Goal: Task Accomplishment & Management: Complete application form

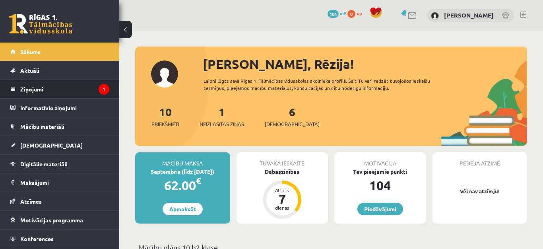
click at [64, 87] on legend "Ziņojumi 1" at bounding box center [64, 89] width 89 height 18
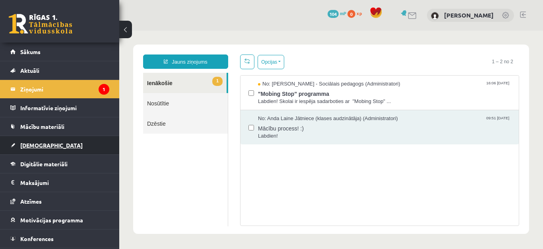
click at [32, 142] on span "[DEMOGRAPHIC_DATA]" at bounding box center [51, 145] width 62 height 7
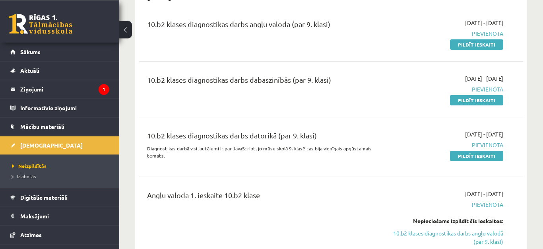
scroll to position [45, 0]
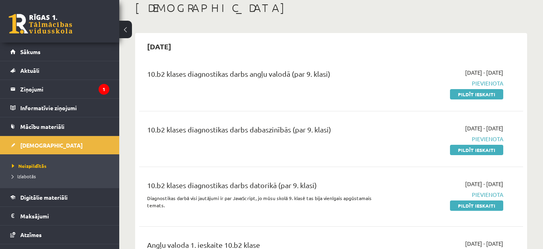
drag, startPoint x: 494, startPoint y: 98, endPoint x: 340, endPoint y: 141, distance: 160.1
click at [495, 99] on link "Pildīt ieskaiti" at bounding box center [476, 94] width 53 height 10
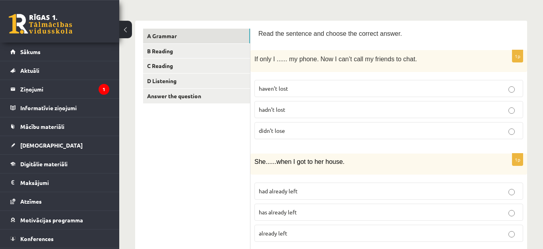
scroll to position [136, 0]
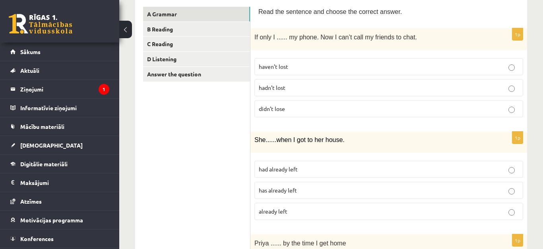
click at [283, 92] on label "hadn’t lost" at bounding box center [388, 87] width 269 height 17
click at [506, 90] on p "hadn’t lost" at bounding box center [389, 87] width 260 height 8
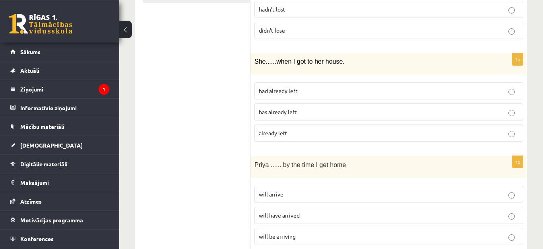
scroll to position [227, 0]
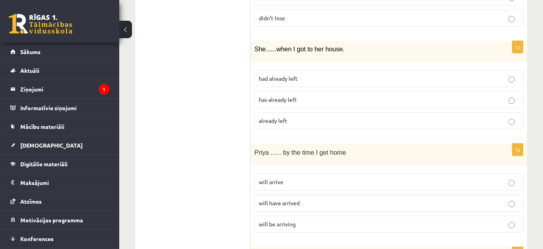
click at [286, 82] on p "had already left" at bounding box center [389, 78] width 260 height 8
click at [507, 87] on label "had already left" at bounding box center [388, 78] width 269 height 17
click at [508, 82] on label "had already left" at bounding box center [388, 78] width 269 height 17
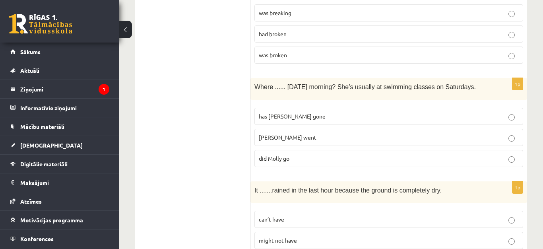
scroll to position [453, 0]
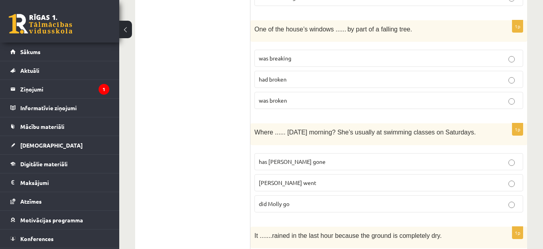
click at [517, 103] on p "was broken" at bounding box center [389, 100] width 260 height 8
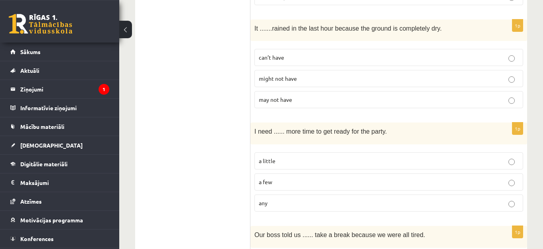
scroll to position [680, 0]
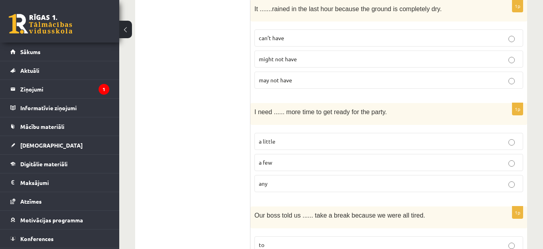
click at [510, 47] on label "can’t have" at bounding box center [388, 37] width 269 height 17
click at [510, 150] on label "a little" at bounding box center [388, 141] width 269 height 17
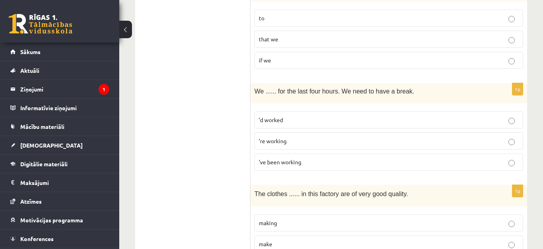
scroll to position [861, 0]
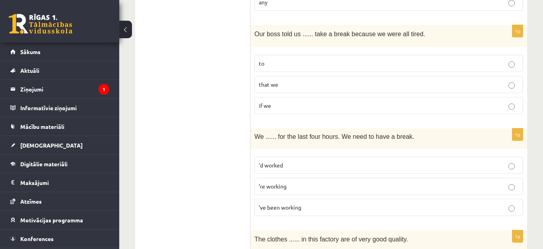
click at [502, 68] on p "to" at bounding box center [389, 63] width 260 height 8
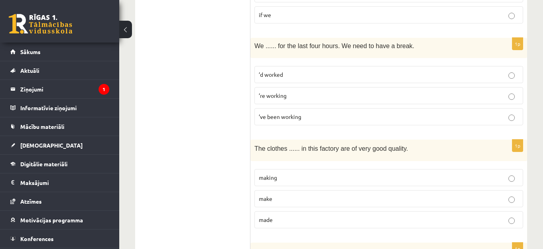
scroll to position [997, 0]
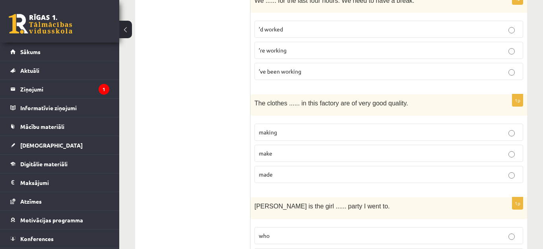
click at [538, 5] on div "10.b2 klases diagnosticējošais darbs angļu valodā par 9.klases mācību vielu , R…" at bounding box center [331, 156] width 424 height 2245
click at [534, 157] on div "10.b2 klases diagnosticējošais darbs angļu valodā par 9.klases mācību vielu , R…" at bounding box center [331, 156] width 424 height 2245
click at [533, 109] on div "10.b2 klases diagnosticējošais darbs angļu valodā par 9.klases mācību vielu , R…" at bounding box center [331, 156] width 424 height 2245
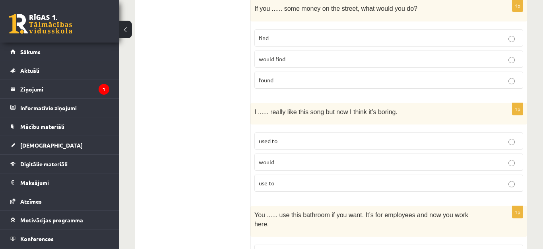
scroll to position [1314, 0]
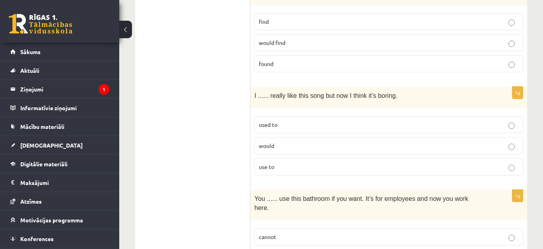
drag, startPoint x: 19, startPoint y: 225, endPoint x: 513, endPoint y: 130, distance: 502.4
click at [512, 130] on label "used to" at bounding box center [388, 124] width 269 height 17
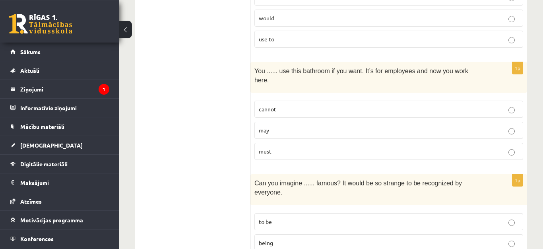
scroll to position [1450, 0]
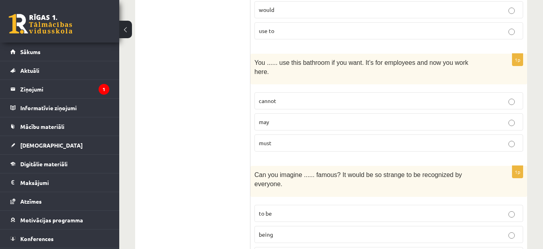
click at [513, 109] on label "cannot" at bounding box center [388, 100] width 269 height 17
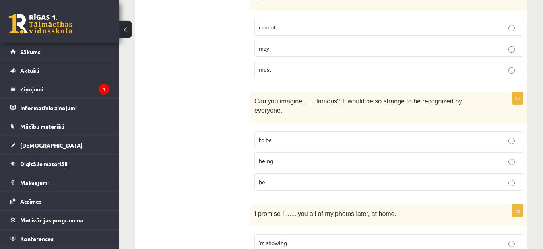
scroll to position [1541, 0]
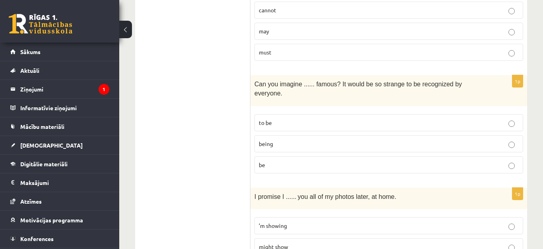
click at [511, 131] on label "to be" at bounding box center [388, 122] width 269 height 17
click at [513, 131] on label "to be" at bounding box center [388, 122] width 269 height 17
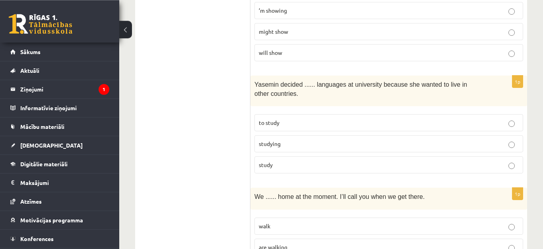
scroll to position [1767, 0]
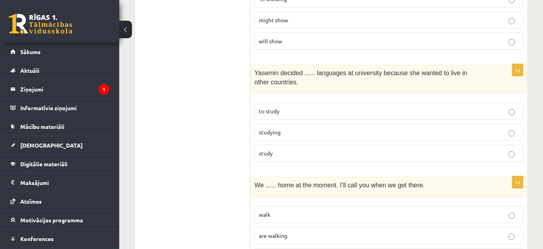
click at [518, 115] on p "to study" at bounding box center [389, 111] width 260 height 8
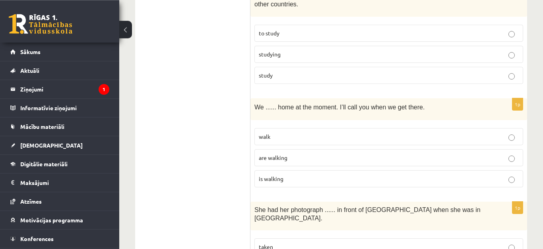
scroll to position [1858, 0]
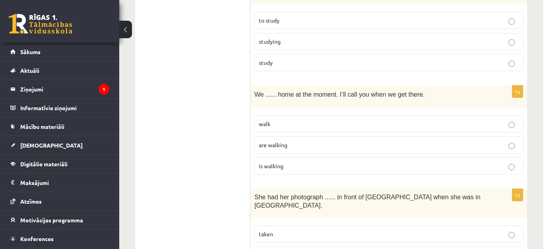
click at [516, 149] on p "are walking" at bounding box center [389, 145] width 260 height 8
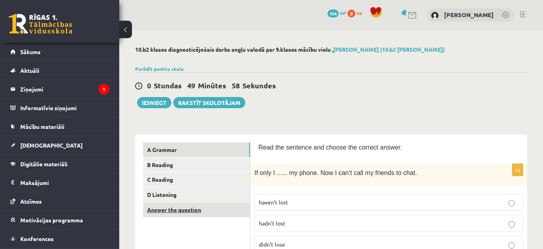
scroll to position [0, 0]
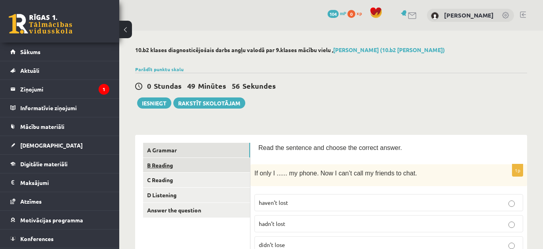
click at [155, 166] on link "B Reading" at bounding box center [196, 165] width 107 height 15
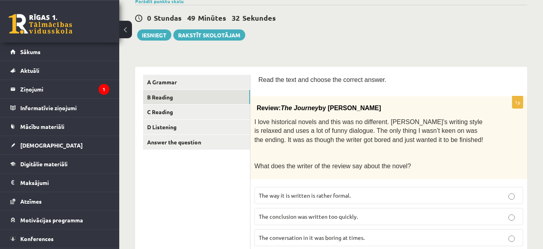
scroll to position [91, 0]
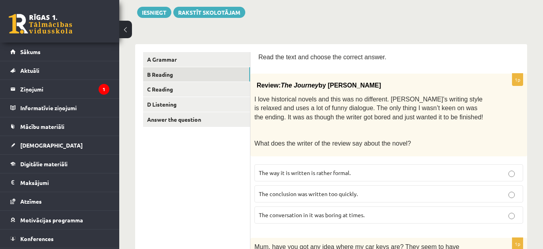
click at [143, 67] on link "B Reading" at bounding box center [196, 74] width 107 height 15
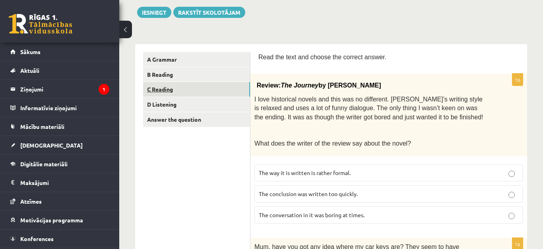
click at [165, 93] on link "C Reading" at bounding box center [196, 89] width 107 height 15
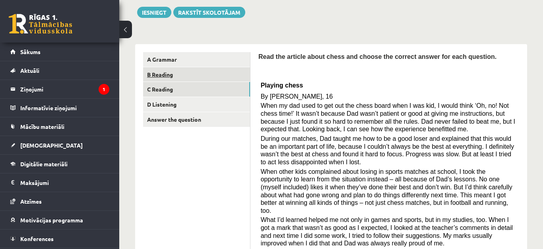
click at [159, 76] on link "B Reading" at bounding box center [196, 74] width 107 height 15
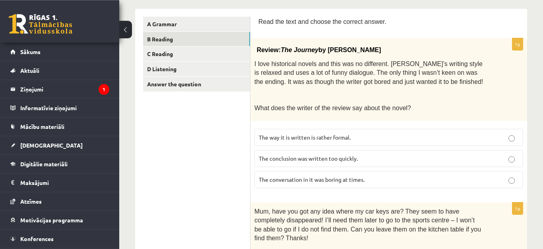
scroll to position [136, 0]
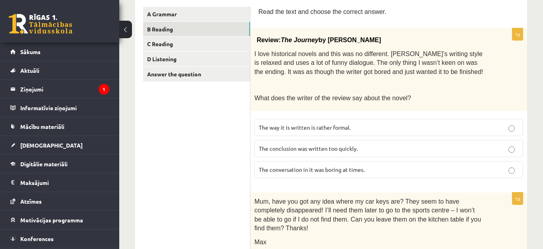
click at [512, 157] on label "The conclusion was written too quickly." at bounding box center [388, 148] width 269 height 17
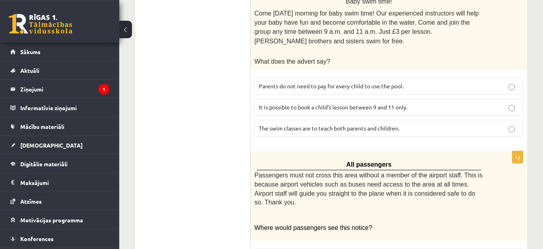
scroll to position [498, 0]
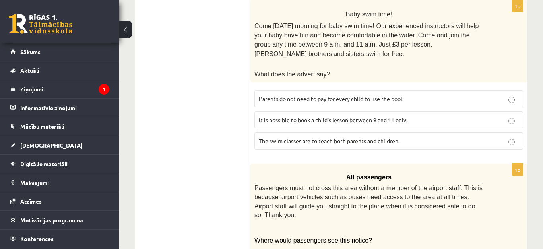
click at [518, 149] on label "The swim classes are to teach both parents and children." at bounding box center [388, 140] width 269 height 17
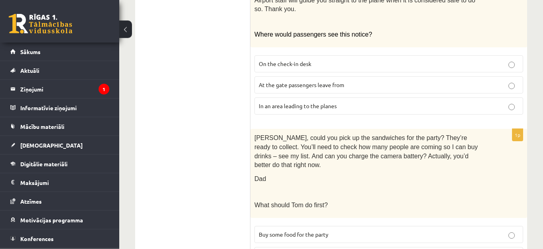
scroll to position [770, 0]
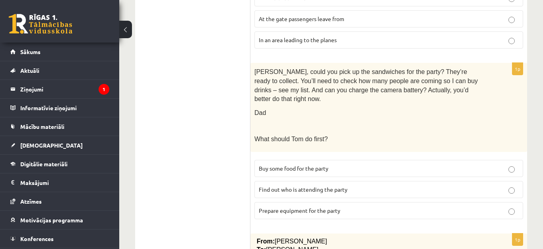
click at [512, 217] on label "Prepare equipment for the party" at bounding box center [388, 210] width 269 height 17
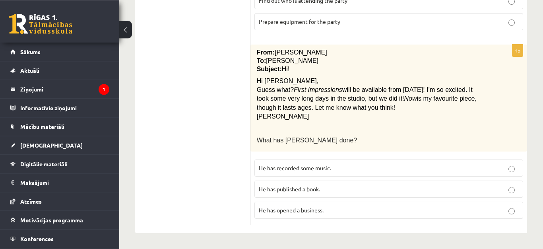
scroll to position [971, 0]
click at [516, 166] on p "He has recorded some music." at bounding box center [389, 168] width 260 height 8
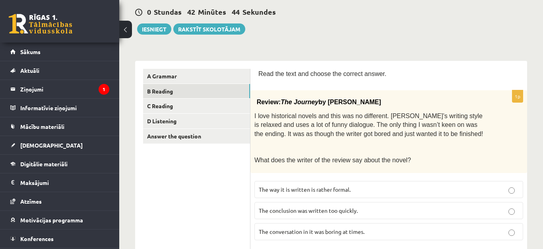
scroll to position [64, 0]
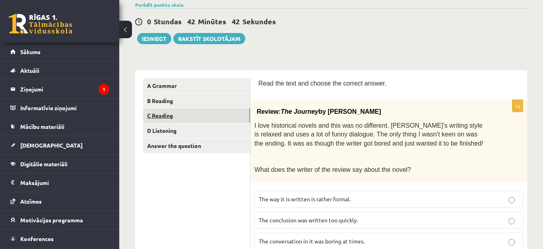
click at [155, 119] on link "C Reading" at bounding box center [196, 115] width 107 height 15
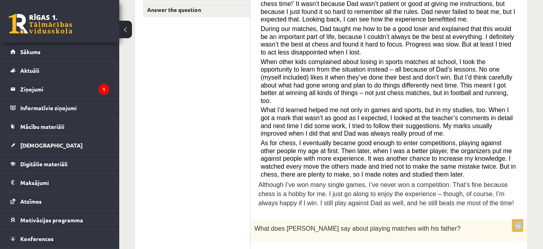
scroll to position [215, 0]
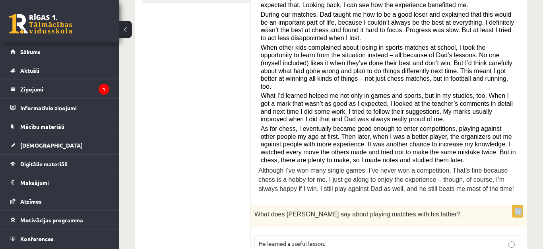
drag, startPoint x: 451, startPoint y: 248, endPoint x: 481, endPoint y: 243, distance: 30.3
click at [481, 197] on div "Read the article about chess and choose the correct answer for each question. P…" at bounding box center [388, 62] width 261 height 269
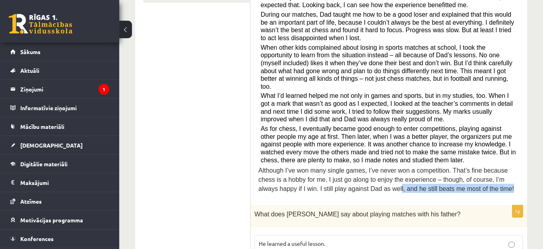
drag, startPoint x: 494, startPoint y: 201, endPoint x: 494, endPoint y: 231, distance: 30.2
click at [494, 192] on p "Although I’ve won many single games, I’ve never won a competition. That’s fine …" at bounding box center [388, 178] width 261 height 27
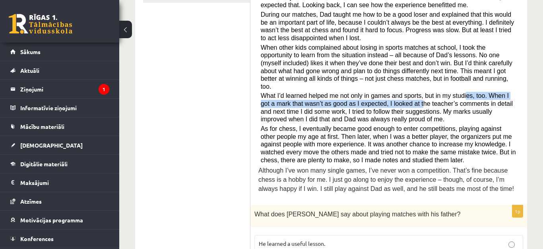
drag, startPoint x: 473, startPoint y: 155, endPoint x: 496, endPoint y: 111, distance: 50.9
click at [496, 111] on span "What I’d learned helped me not only in games and sports, but in my studies, too…" at bounding box center [387, 107] width 252 height 30
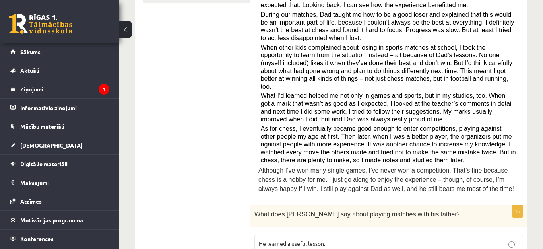
drag, startPoint x: 188, startPoint y: 119, endPoint x: 188, endPoint y: 157, distance: 38.2
drag, startPoint x: 215, startPoint y: 132, endPoint x: 222, endPoint y: 167, distance: 36.4
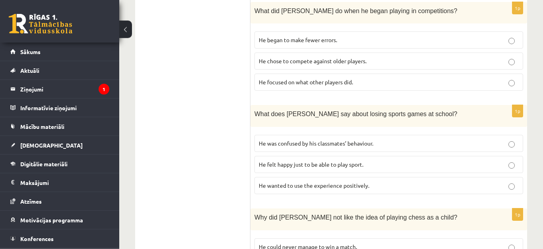
scroll to position [520, 0]
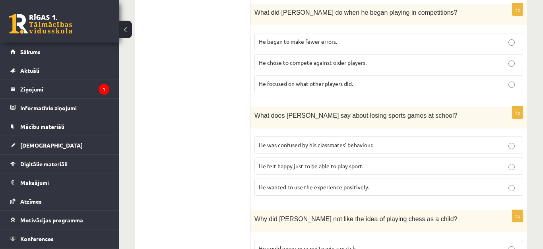
click at [512, 67] on p "He chose to compete against older players." at bounding box center [389, 62] width 260 height 8
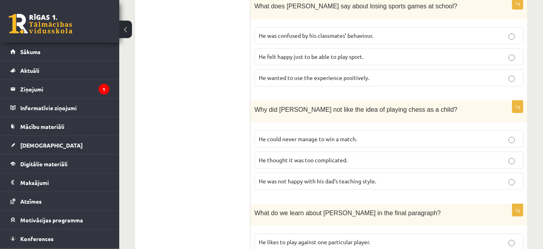
scroll to position [632, 0]
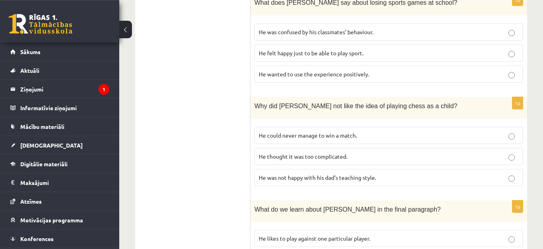
click at [509, 165] on label "He thought it was too complicated." at bounding box center [388, 156] width 269 height 17
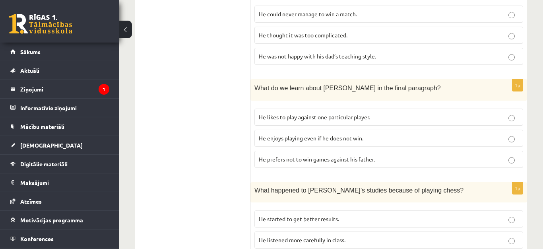
scroll to position [752, 0]
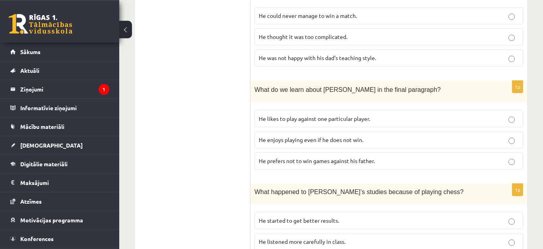
click at [512, 123] on p "He likes to play against one particular player." at bounding box center [389, 118] width 260 height 8
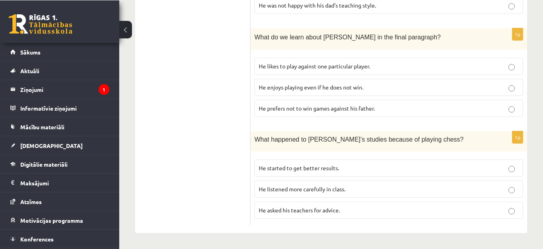
scroll to position [844, 0]
click at [511, 163] on label "He started to get better results." at bounding box center [388, 167] width 269 height 17
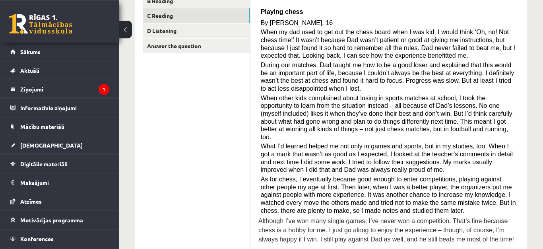
scroll to position [157, 0]
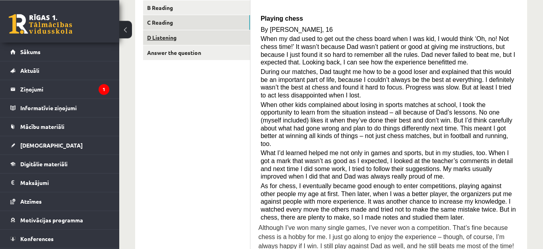
click at [171, 36] on link "D Listening" at bounding box center [196, 37] width 107 height 15
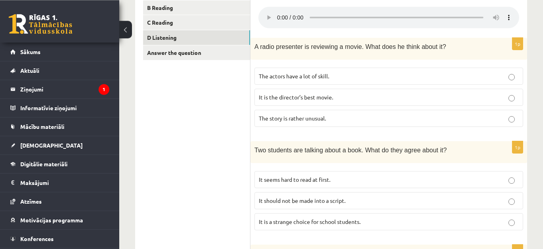
click at [512, 72] on p "The actors have a lot of skill." at bounding box center [389, 76] width 260 height 8
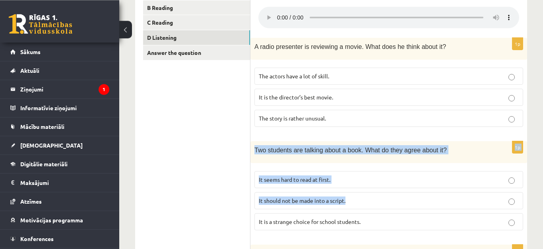
drag, startPoint x: 459, startPoint y: 174, endPoint x: 486, endPoint y: 128, distance: 53.4
click at [486, 192] on label "It should not be made into a script." at bounding box center [388, 200] width 269 height 17
drag, startPoint x: 530, startPoint y: 118, endPoint x: 540, endPoint y: 100, distance: 20.6
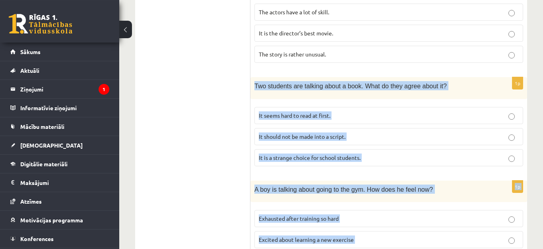
scroll to position [224, 0]
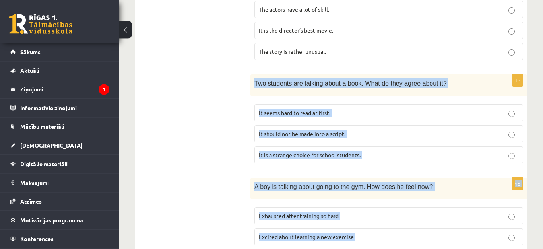
click at [535, 37] on div "10.b2 klases diagnosticējošais darbs angļu valodā par 9.klases mācību vielu , R…" at bounding box center [331, 215] width 424 height 818
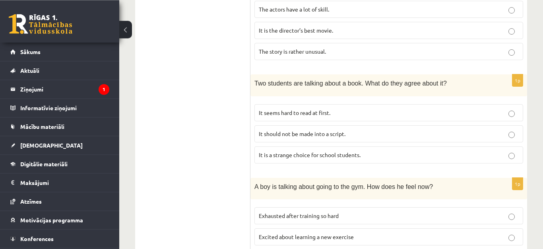
click at [502, 100] on fieldset "It seems hard to read at first. It should not be made into a script. It is a st…" at bounding box center [388, 133] width 269 height 66
click at [510, 109] on p "It seems hard to read at first." at bounding box center [389, 113] width 260 height 8
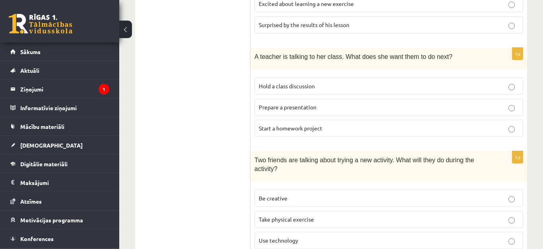
scroll to position [459, 0]
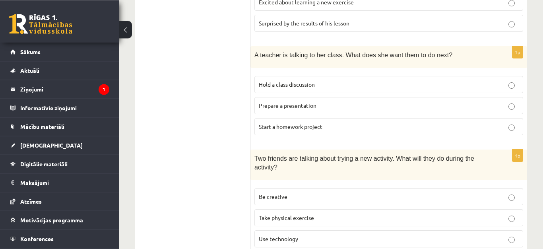
click at [516, 101] on p "Prepare a presentation" at bounding box center [389, 105] width 260 height 8
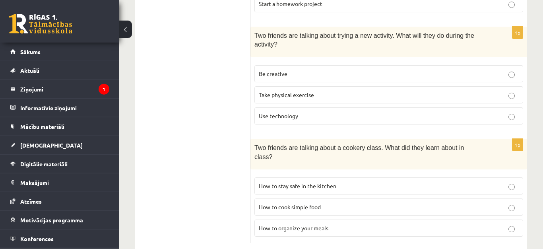
scroll to position [593, 0]
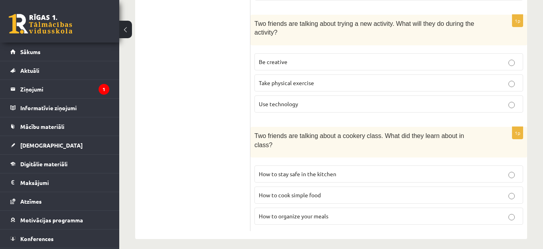
click at [508, 170] on p "How to stay safe in the kitchen" at bounding box center [389, 174] width 260 height 8
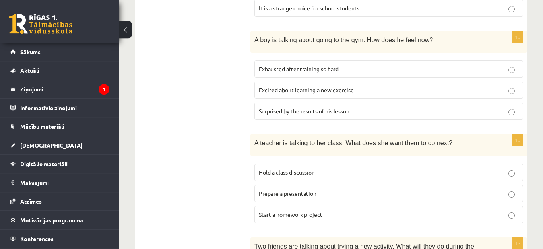
scroll to position [330, 0]
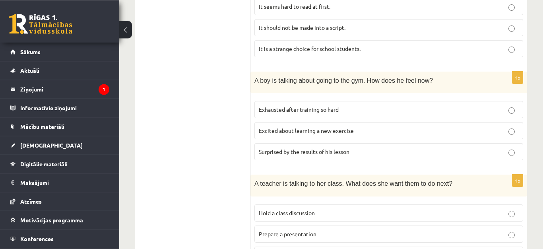
drag, startPoint x: 173, startPoint y: 151, endPoint x: 165, endPoint y: 191, distance: 40.4
click at [165, 191] on ul "A Grammar B Reading C Reading D Listening Answer the question" at bounding box center [196, 153] width 107 height 682
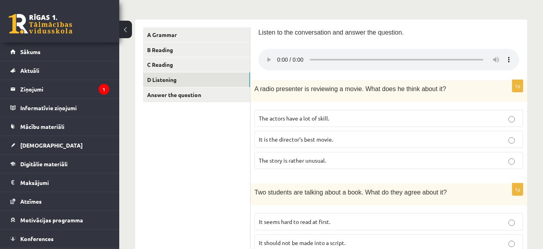
scroll to position [0, 0]
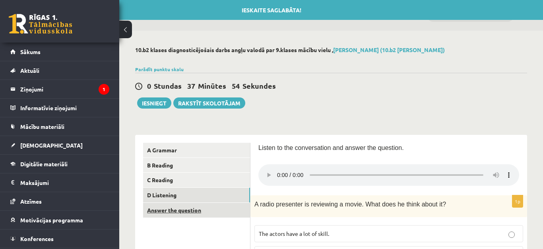
click at [203, 203] on link "Answer the question" at bounding box center [196, 210] width 107 height 15
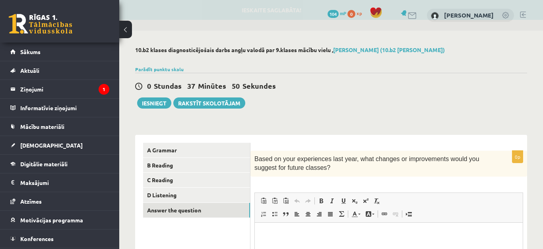
drag, startPoint x: 541, startPoint y: 109, endPoint x: 533, endPoint y: 203, distance: 94.6
click at [533, 203] on div "10.b2 klases diagnosticējošais darbs angļu valodā par 9.klases mācību vielu , R…" at bounding box center [331, 206] width 424 height 351
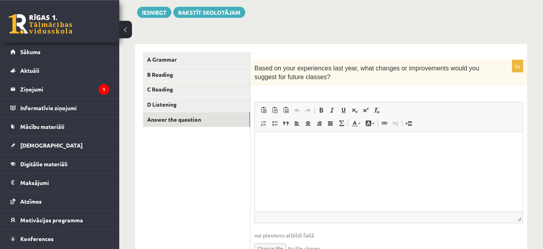
scroll to position [100, 0]
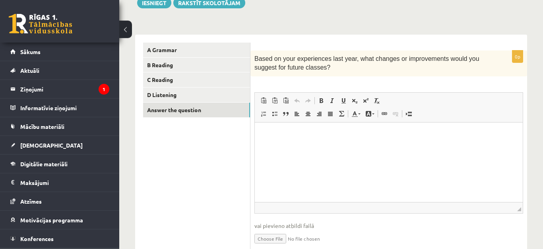
click at [532, 19] on div "10.b2 klases diagnosticējošais darbs angļu valodā par 9.klases mācību vielu , R…" at bounding box center [331, 105] width 424 height 351
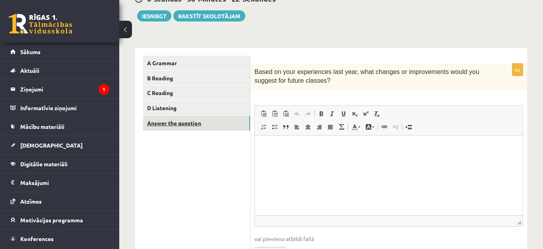
scroll to position [42, 0]
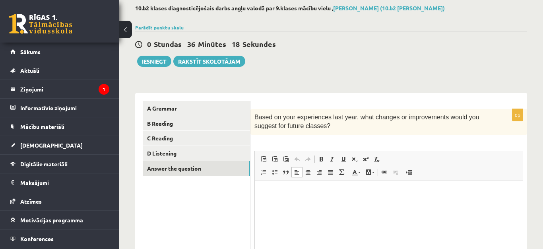
click at [333, 222] on html at bounding box center [389, 219] width 268 height 79
click at [161, 66] on button "Iesniegt" at bounding box center [154, 61] width 34 height 11
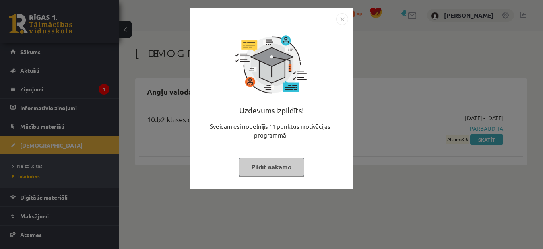
click at [342, 23] on img "Close" at bounding box center [342, 19] width 12 height 12
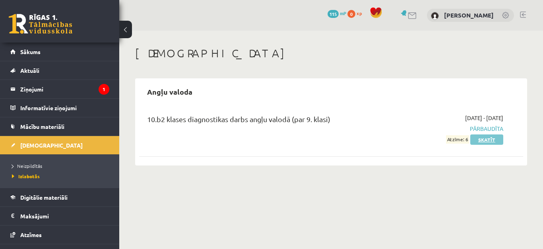
click at [490, 141] on link "Skatīt" at bounding box center [486, 139] width 33 height 10
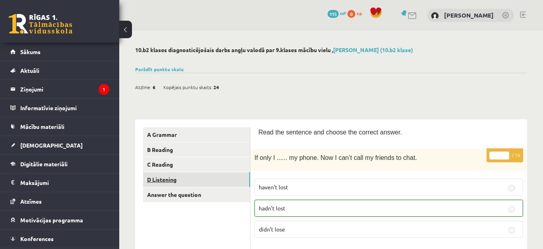
click at [167, 180] on link "D Listening" at bounding box center [196, 179] width 107 height 15
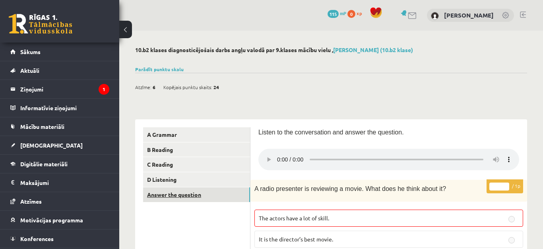
click at [182, 198] on link "Answer the question" at bounding box center [196, 194] width 107 height 15
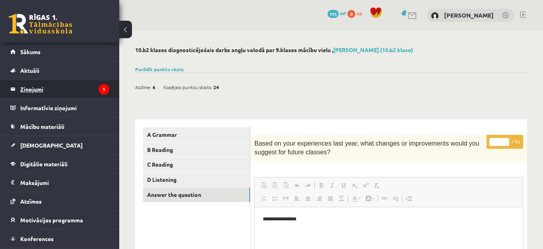
click at [50, 96] on legend "Ziņojumi 1" at bounding box center [64, 89] width 89 height 18
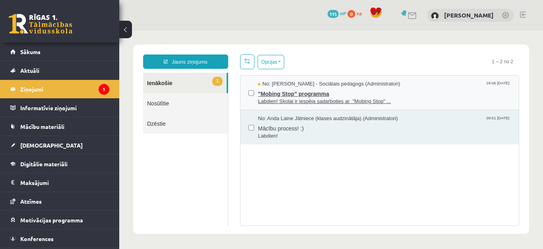
drag, startPoint x: 295, startPoint y: 95, endPoint x: 291, endPoint y: 99, distance: 6.2
click at [293, 96] on span ""Mobing Stop" programma" at bounding box center [384, 93] width 253 height 10
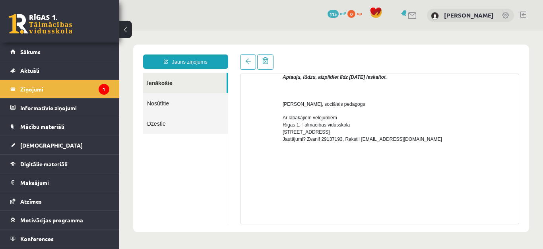
scroll to position [301, 0]
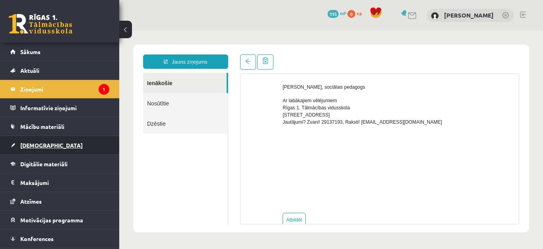
click at [29, 143] on span "[DEMOGRAPHIC_DATA]" at bounding box center [51, 145] width 62 height 7
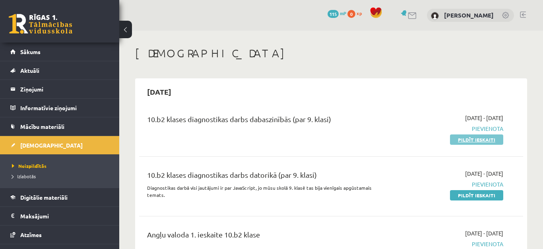
click at [498, 142] on link "Pildīt ieskaiti" at bounding box center [476, 139] width 53 height 10
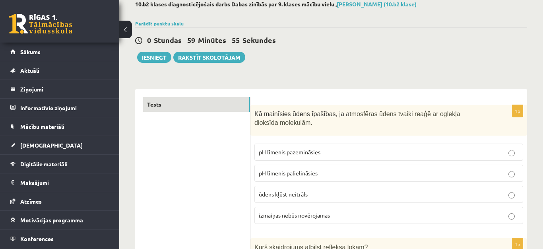
scroll to position [91, 0]
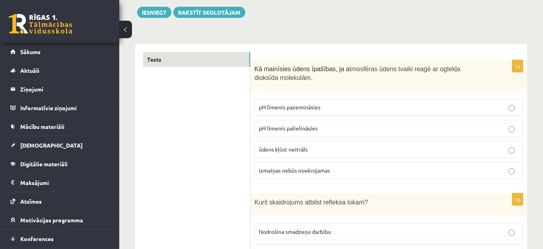
click at [510, 104] on label "pH līmenis pazemināsies" at bounding box center [388, 107] width 269 height 17
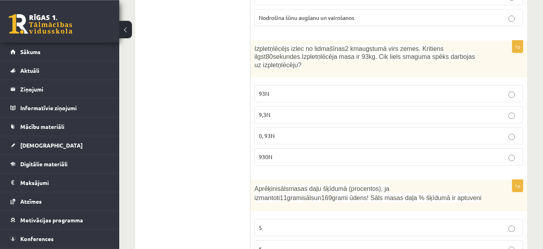
scroll to position [413, 0]
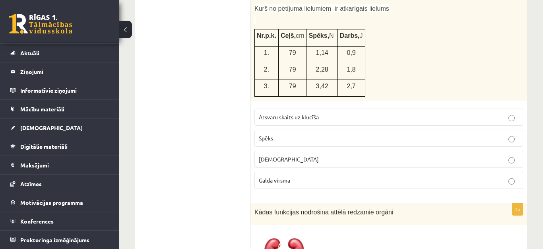
scroll to position [1016, 0]
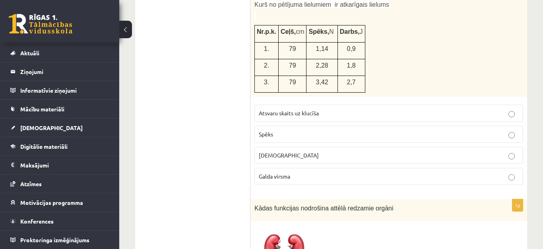
click at [508, 117] on p "Atsvaru skaits uz klucīša" at bounding box center [389, 113] width 260 height 8
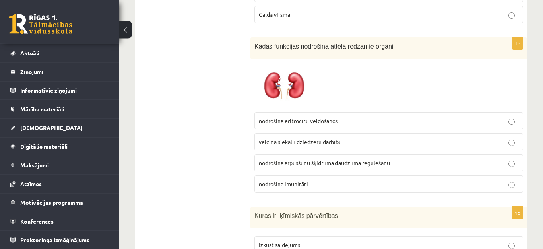
scroll to position [1197, 0]
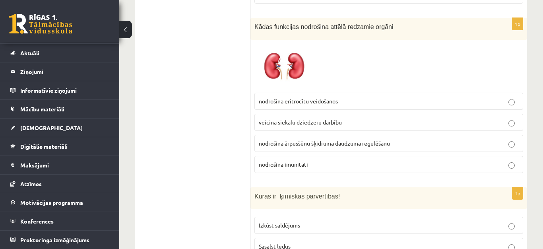
click at [519, 173] on label "nodrošina imunitāti" at bounding box center [388, 164] width 269 height 17
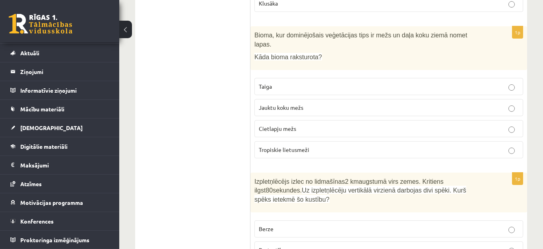
scroll to position [1968, 0]
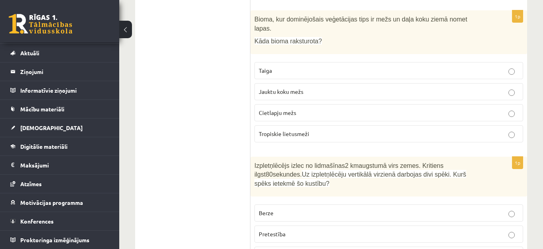
click at [520, 100] on label "Jauktu koku mežs" at bounding box center [388, 91] width 269 height 17
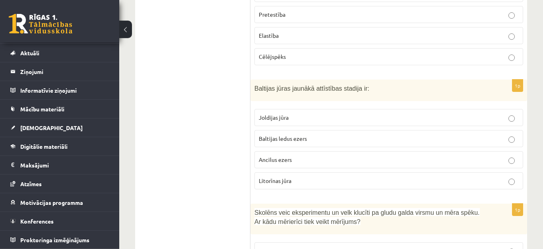
scroll to position [2194, 0]
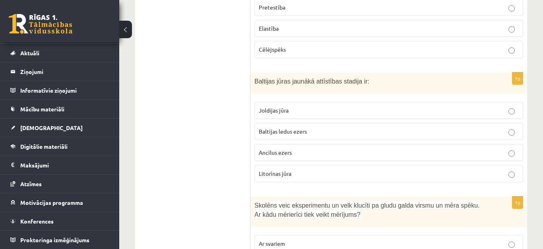
click at [516, 178] on p "Litorīnas jūra" at bounding box center [389, 173] width 260 height 8
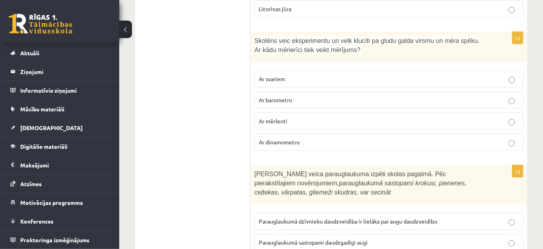
scroll to position [2375, 0]
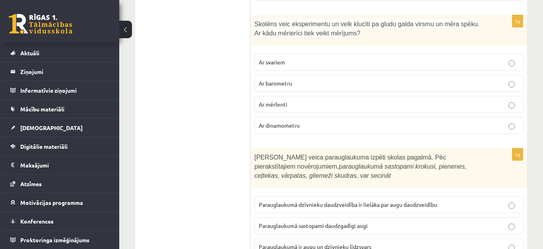
click at [516, 109] on p "Ar mērlenti" at bounding box center [389, 104] width 260 height 8
click at [517, 66] on p "Ar svariem" at bounding box center [389, 62] width 260 height 8
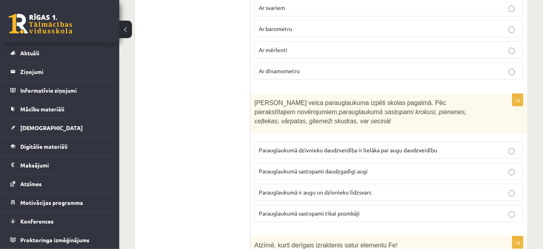
scroll to position [2466, 0]
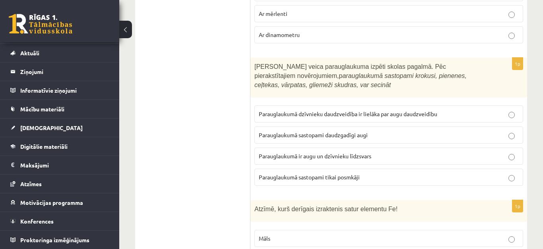
click at [504, 160] on p "Parauglaukumā ir augu un dzīvnieku līdzsvars" at bounding box center [389, 156] width 260 height 8
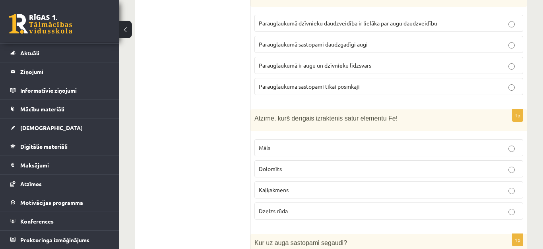
scroll to position [2602, 0]
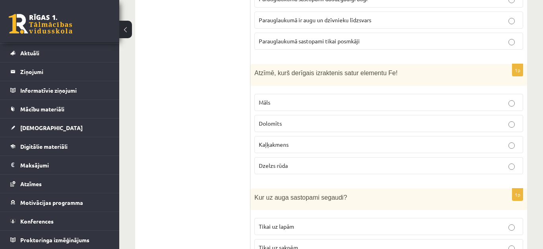
click at [516, 170] on p "Dzelzs rūda" at bounding box center [389, 165] width 260 height 8
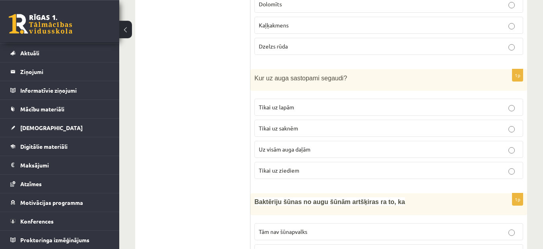
scroll to position [2738, 0]
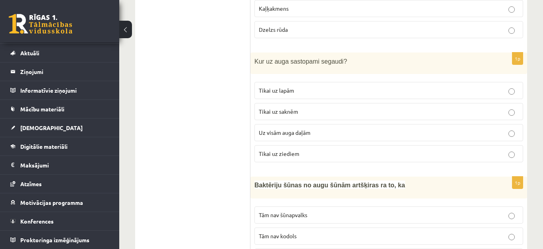
click at [517, 162] on label "Tikai uz ziediem" at bounding box center [388, 153] width 269 height 17
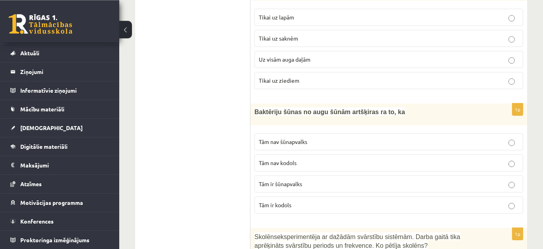
scroll to position [2829, 0]
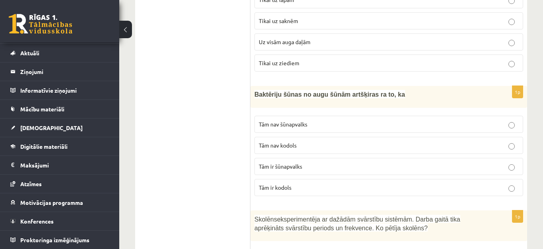
click at [503, 149] on p "Tām nav kodols" at bounding box center [389, 145] width 260 height 8
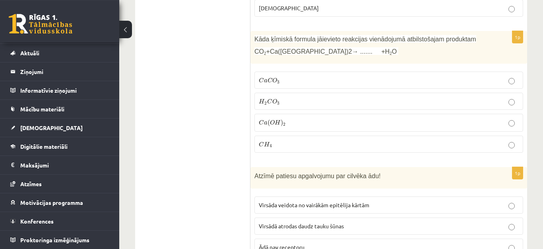
scroll to position [3146, 0]
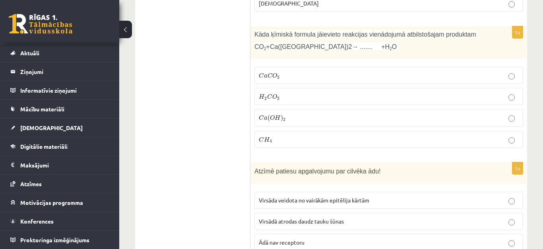
click at [511, 84] on label "C a C O 3 C a C O 3" at bounding box center [388, 75] width 269 height 17
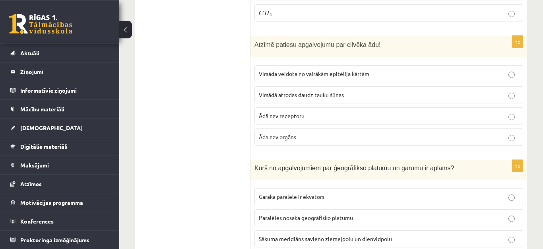
scroll to position [3282, 0]
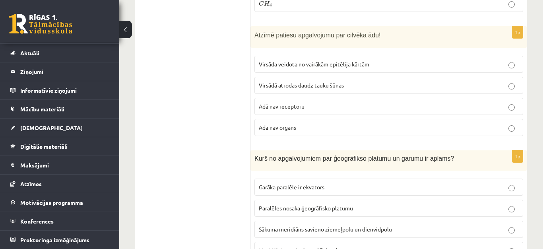
click at [518, 73] on label "Virsāda veidota no vairākām epitēlija kārtām" at bounding box center [388, 64] width 269 height 17
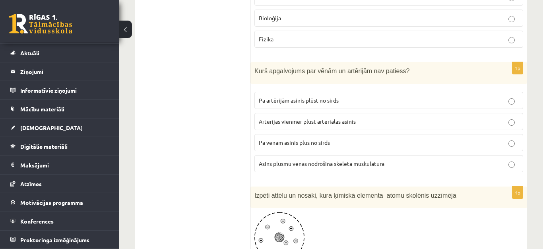
scroll to position [3599, 0]
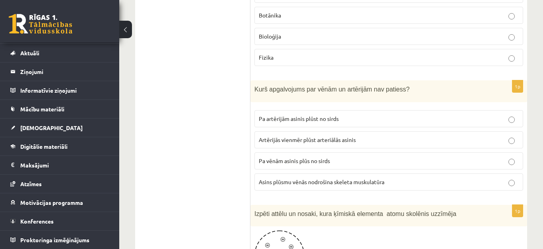
click at [515, 186] on p "Asins plūsmu vēnās nodrošina skeleta muskulatūra" at bounding box center [389, 182] width 260 height 8
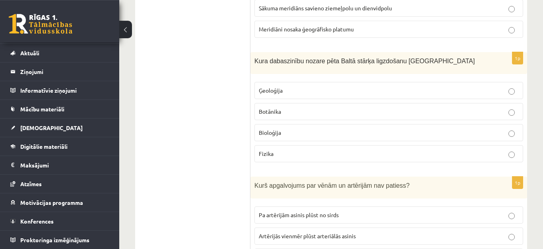
scroll to position [3508, 0]
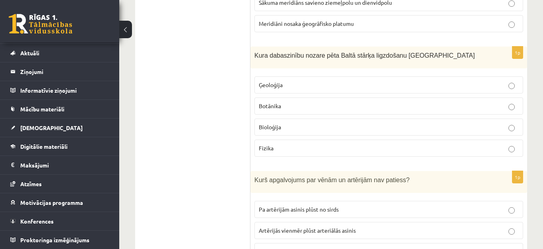
click at [517, 131] on p "Bioloģija" at bounding box center [389, 127] width 260 height 8
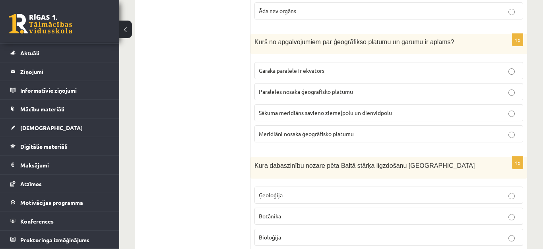
scroll to position [3372, 0]
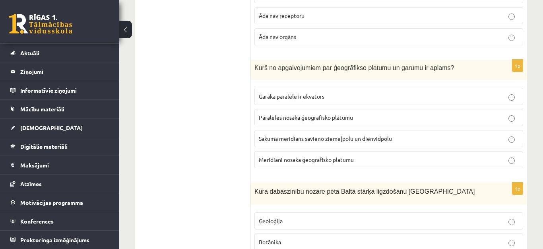
click at [508, 105] on label "Garāka paralēle ir ekvators" at bounding box center [388, 96] width 269 height 17
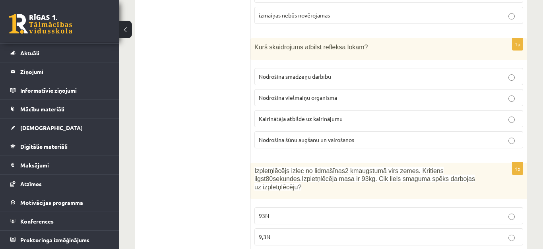
scroll to position [0, 0]
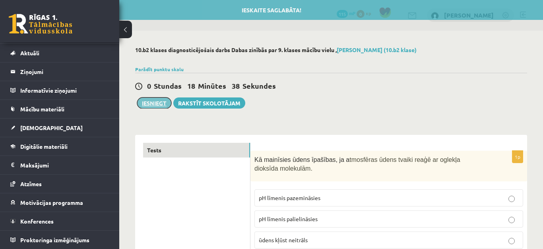
click at [167, 105] on button "Iesniegt" at bounding box center [154, 102] width 34 height 11
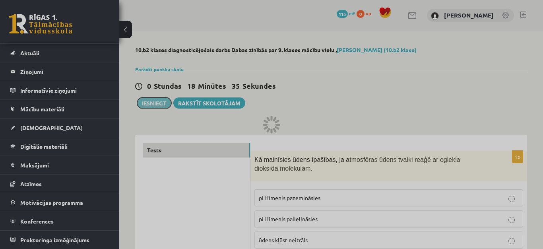
scroll to position [17, 0]
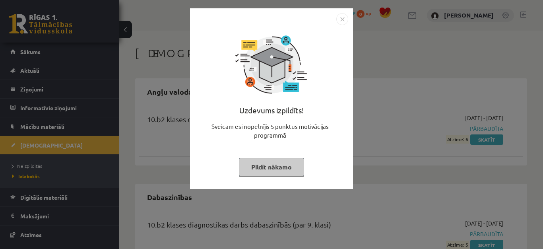
click at [346, 20] on img "Close" at bounding box center [342, 19] width 12 height 12
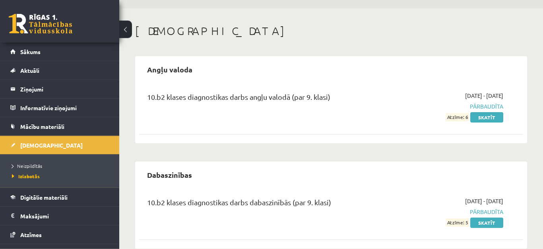
scroll to position [38, 0]
